Goal: Task Accomplishment & Management: Complete application form

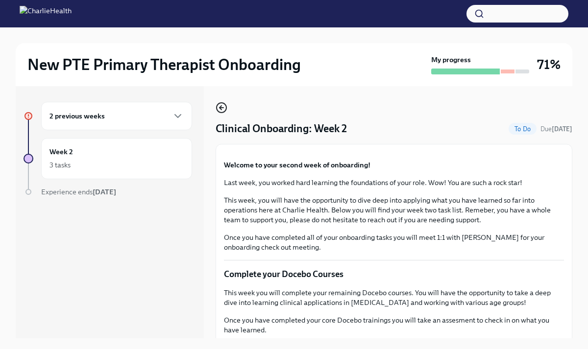
click at [222, 109] on icon "button" at bounding box center [221, 108] width 2 height 4
click at [563, 130] on strong "[DATE]" at bounding box center [562, 128] width 21 height 7
click at [554, 152] on button "Zoom image" at bounding box center [394, 152] width 340 height 0
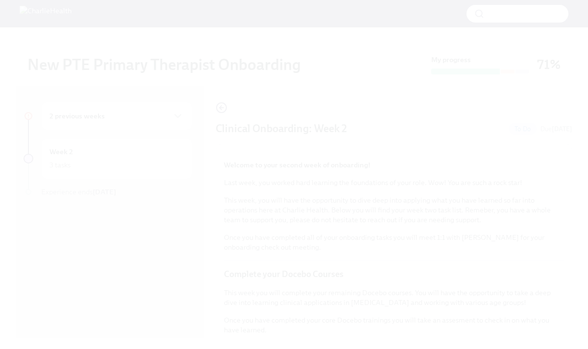
click at [554, 198] on button "Unzoom image" at bounding box center [294, 174] width 588 height 349
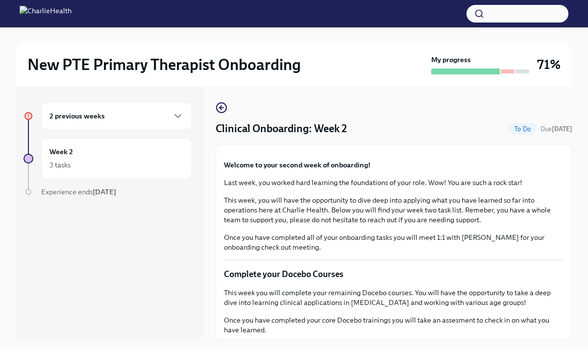
click at [554, 198] on button "Unzoom image" at bounding box center [294, 174] width 588 height 349
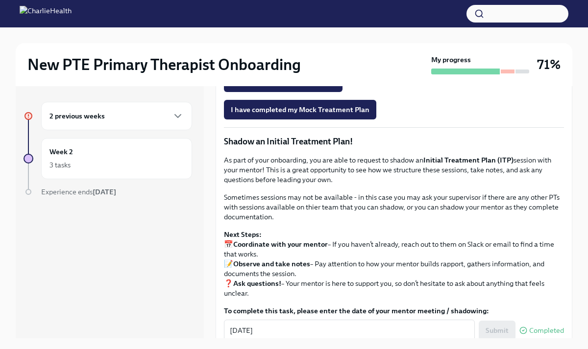
scroll to position [804, 0]
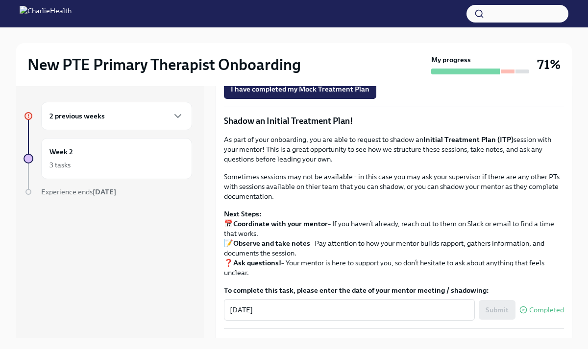
click at [316, 67] on span "Upload Mock Treatment Plan" at bounding box center [283, 62] width 105 height 10
click at [0, 0] on input "Upload Mock Treatment Plan" at bounding box center [0, 0] width 0 height 0
click at [353, 94] on span "I have completed my Mock Treatment Plan" at bounding box center [300, 89] width 139 height 10
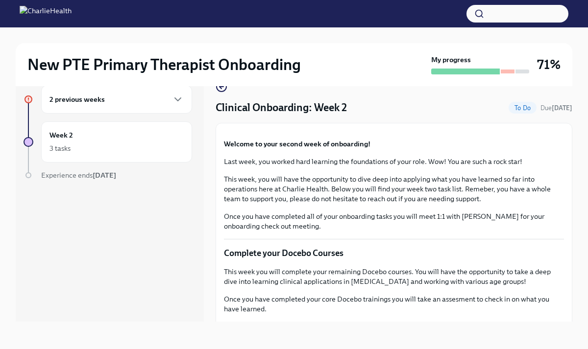
scroll to position [0, 0]
